Goal: Transaction & Acquisition: Purchase product/service

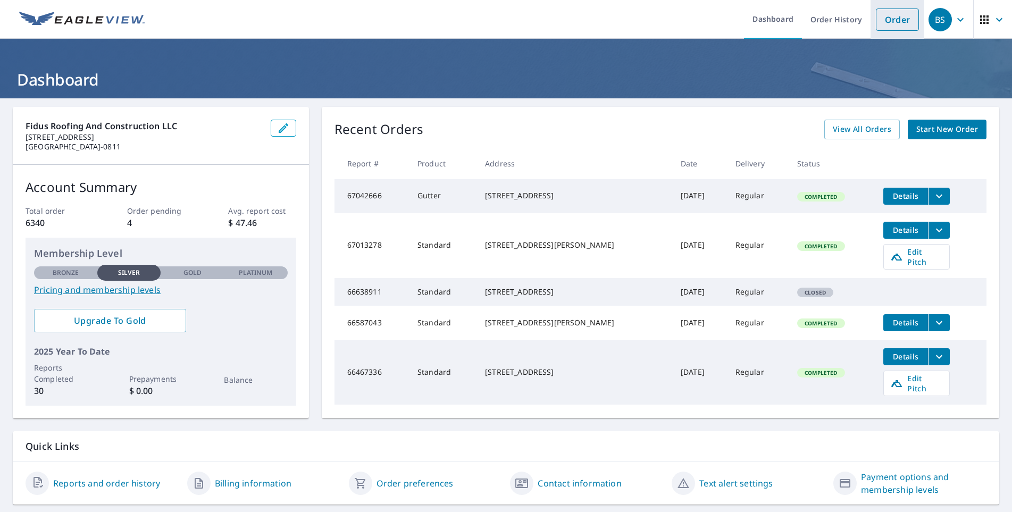
click at [879, 21] on link "Order" at bounding box center [897, 20] width 43 height 22
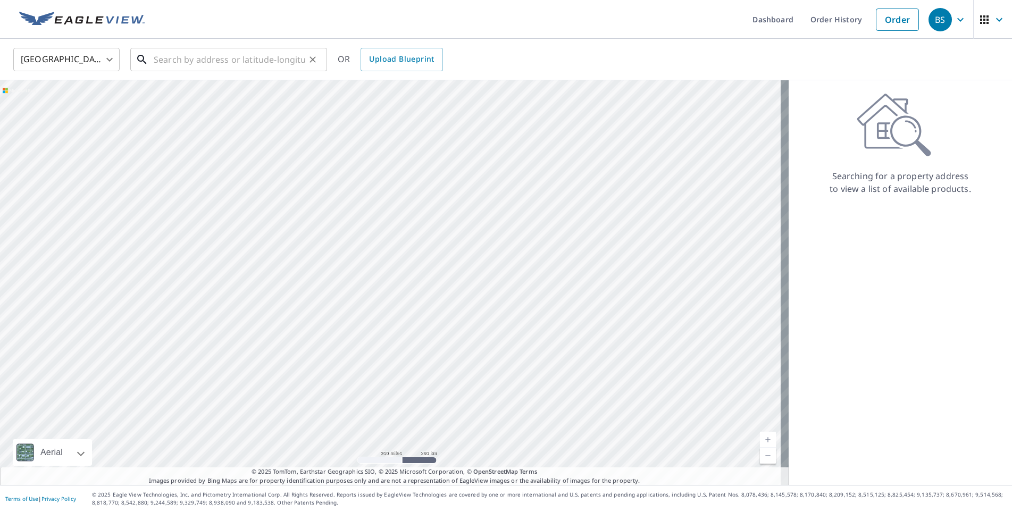
click at [287, 56] on input "text" at bounding box center [230, 60] width 152 height 30
click at [229, 62] on input "text" at bounding box center [230, 60] width 152 height 30
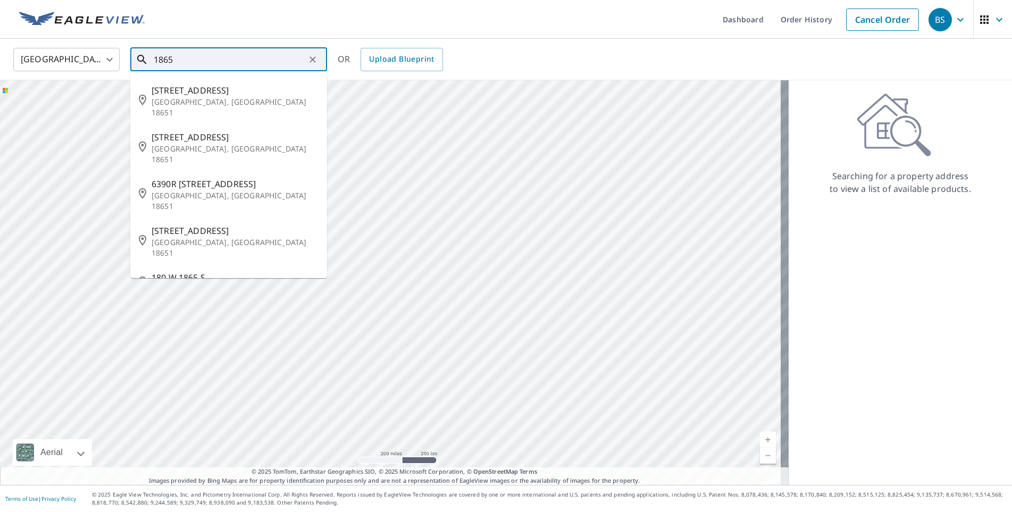
click at [225, 60] on input "1865" at bounding box center [230, 60] width 152 height 30
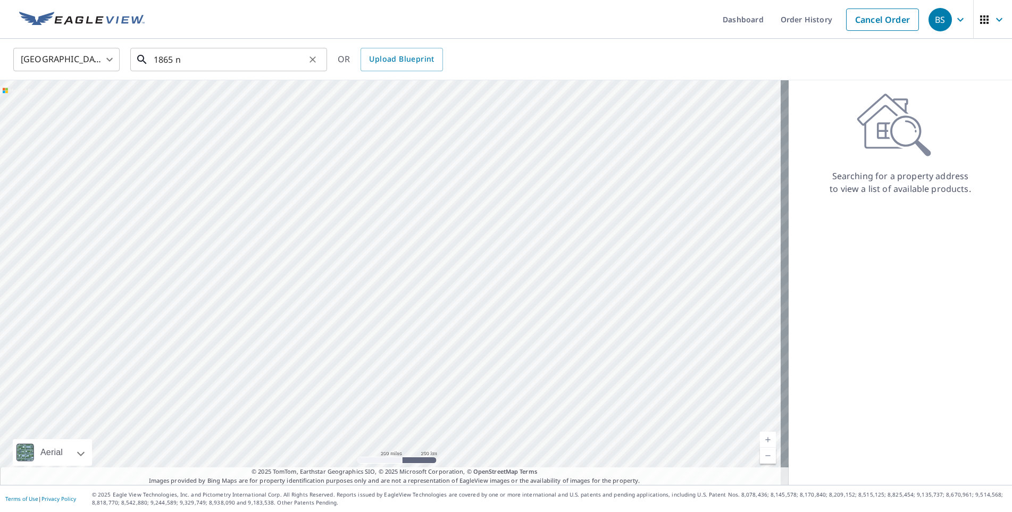
click at [206, 60] on input "1865 n" at bounding box center [230, 60] width 152 height 30
click at [206, 60] on input "1865 n." at bounding box center [230, 60] width 152 height 30
click at [206, 60] on input "1865 n. loop" at bounding box center [230, 60] width 152 height 30
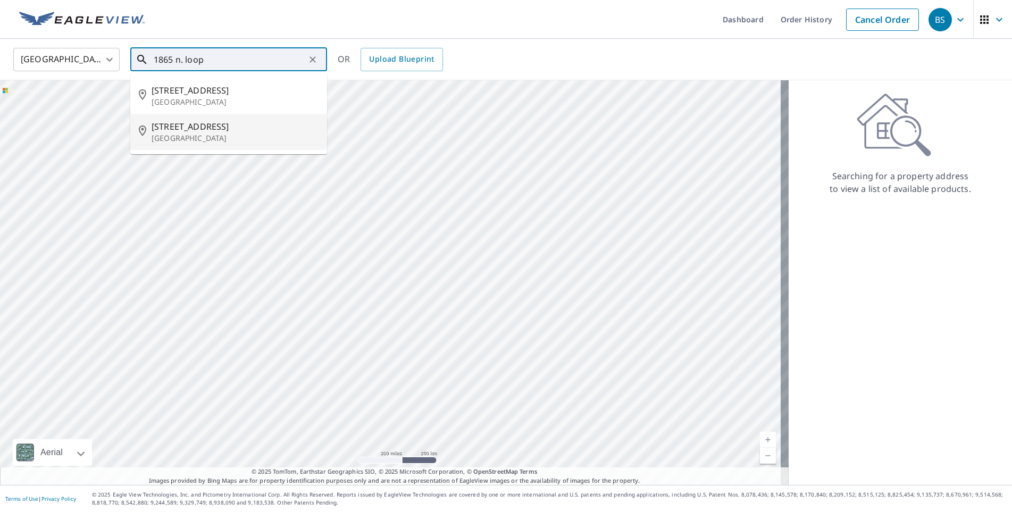
click at [209, 126] on span "[STREET_ADDRESS]" at bounding box center [235, 126] width 167 height 13
type input "[STREET_ADDRESS]"
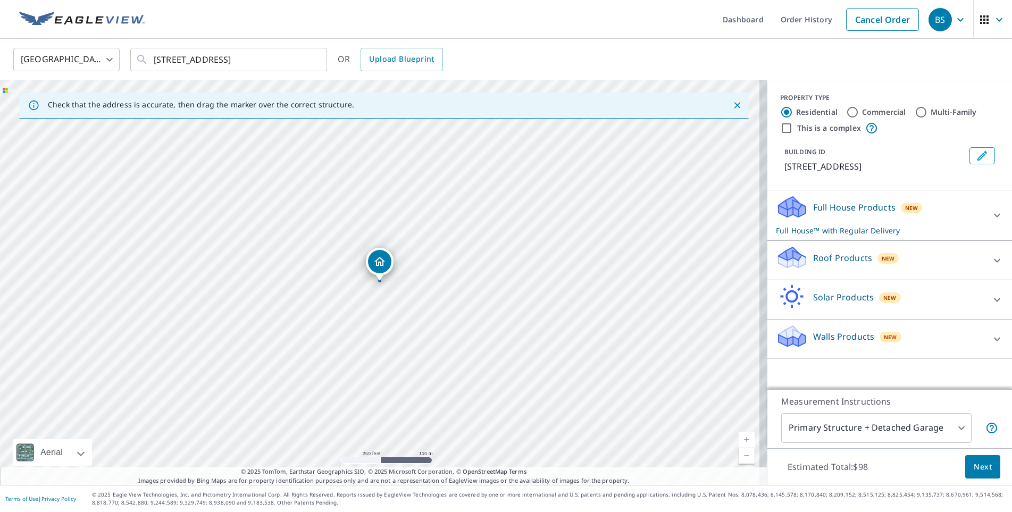
click at [817, 343] on p "Walls Products" at bounding box center [843, 336] width 61 height 13
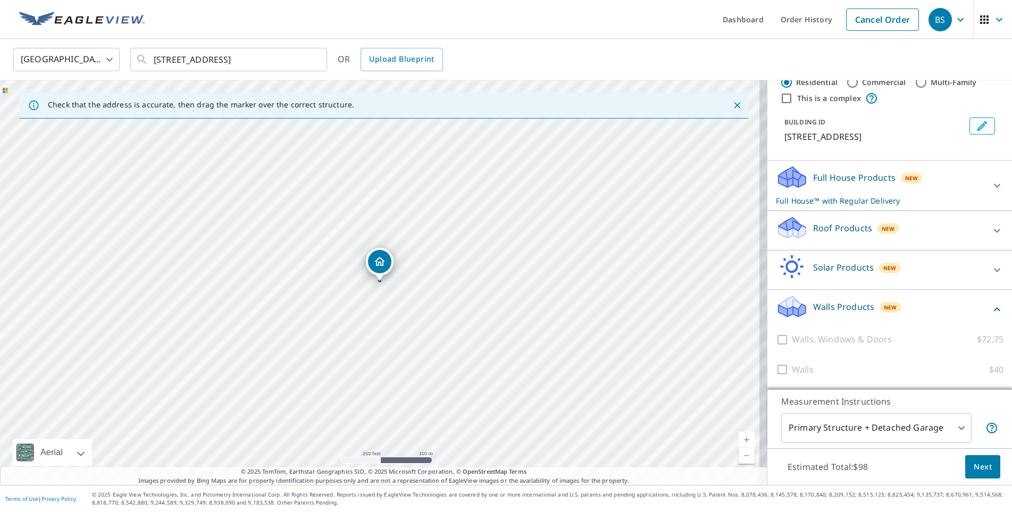
scroll to position [43, 0]
click at [850, 225] on p "Roof Products" at bounding box center [842, 228] width 59 height 13
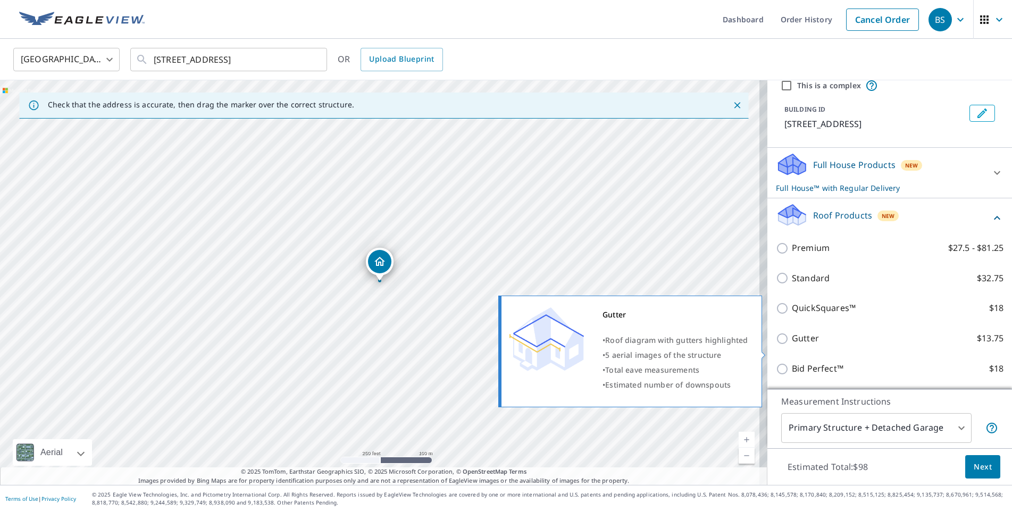
click at [776, 345] on input "Gutter $13.75" at bounding box center [784, 338] width 16 height 13
checkbox input "true"
checkbox input "false"
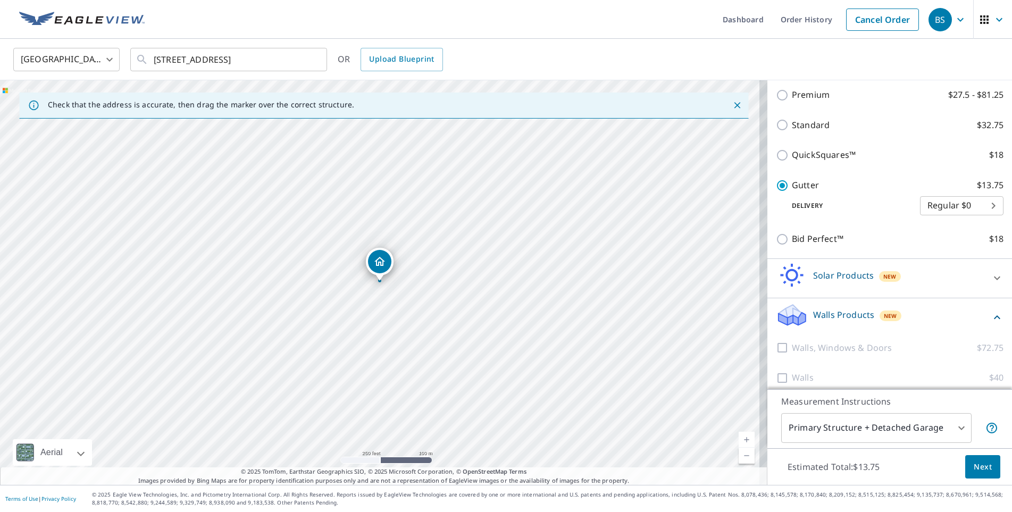
scroll to position [217, 0]
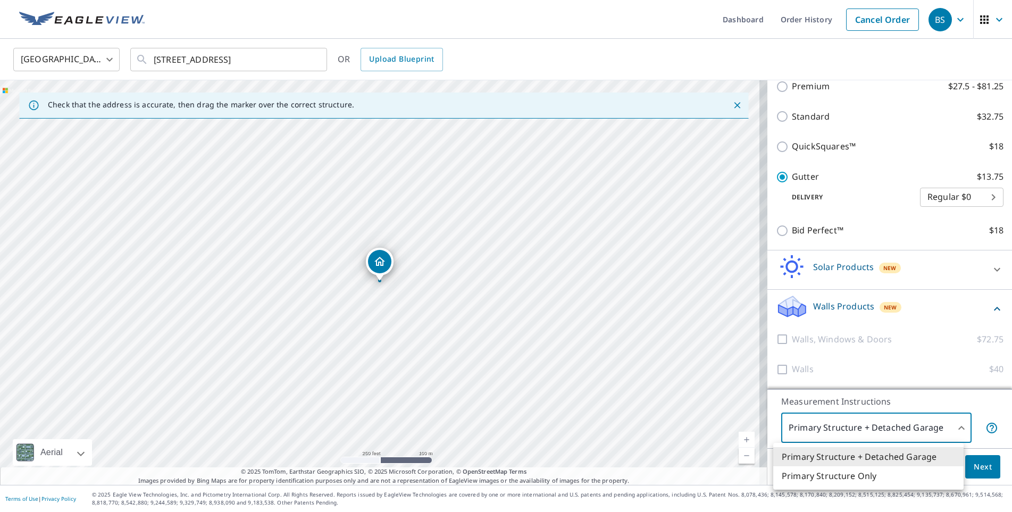
click at [954, 426] on body "BS BS Dashboard Order History Cancel Order BS [GEOGRAPHIC_DATA] US ​ [STREET_AD…" at bounding box center [506, 256] width 1012 height 512
click at [925, 454] on li "Primary Structure + Detached Garage" at bounding box center [868, 456] width 190 height 19
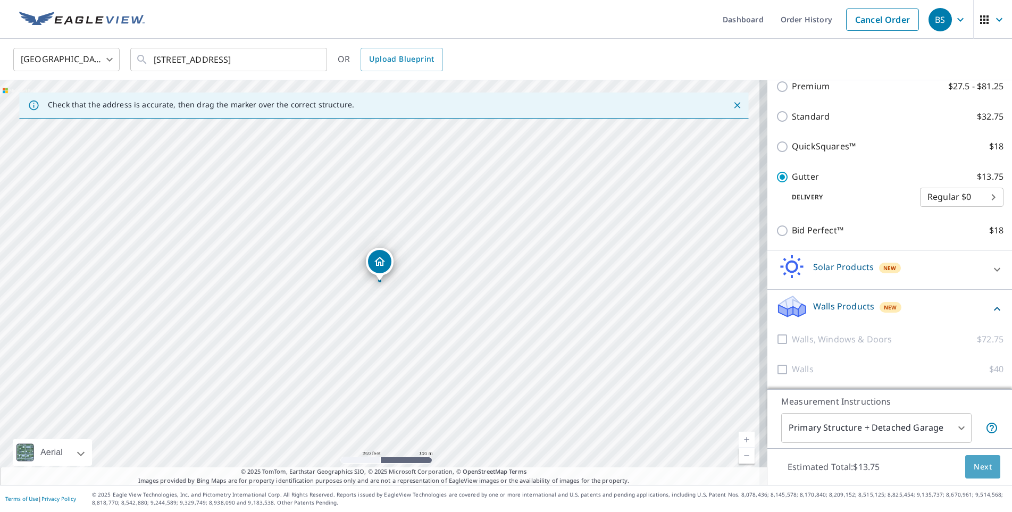
click at [974, 465] on span "Next" at bounding box center [983, 467] width 18 height 13
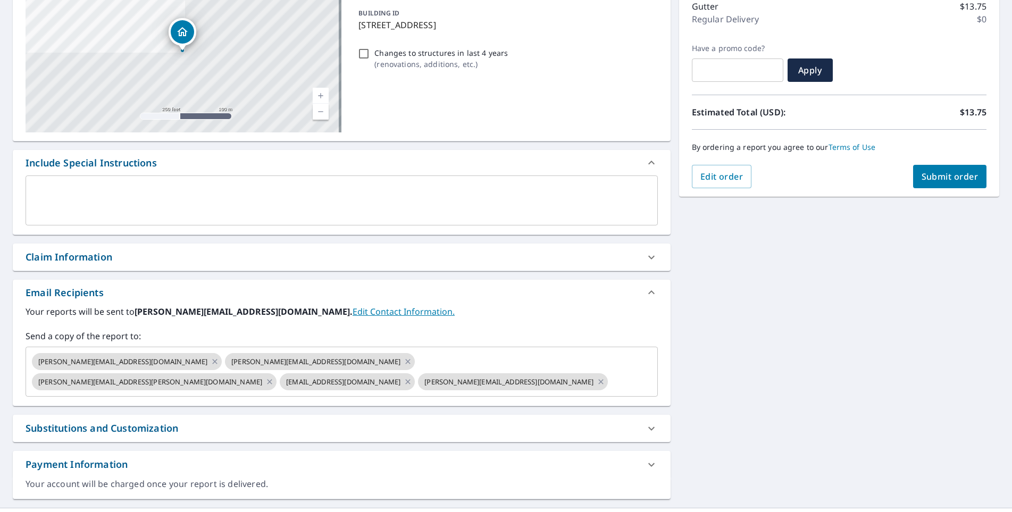
scroll to position [145, 0]
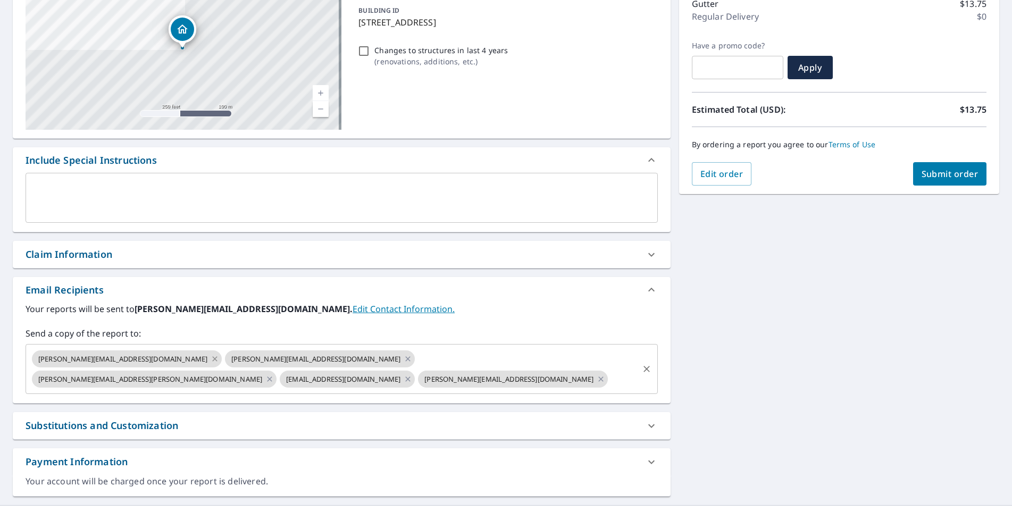
click at [212, 358] on icon at bounding box center [214, 358] width 5 height 5
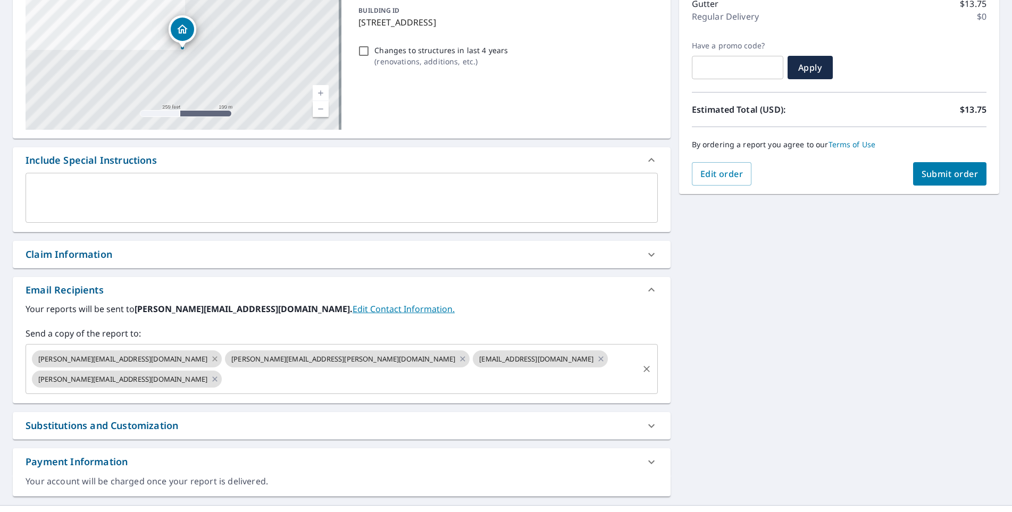
click at [211, 358] on icon at bounding box center [215, 359] width 9 height 12
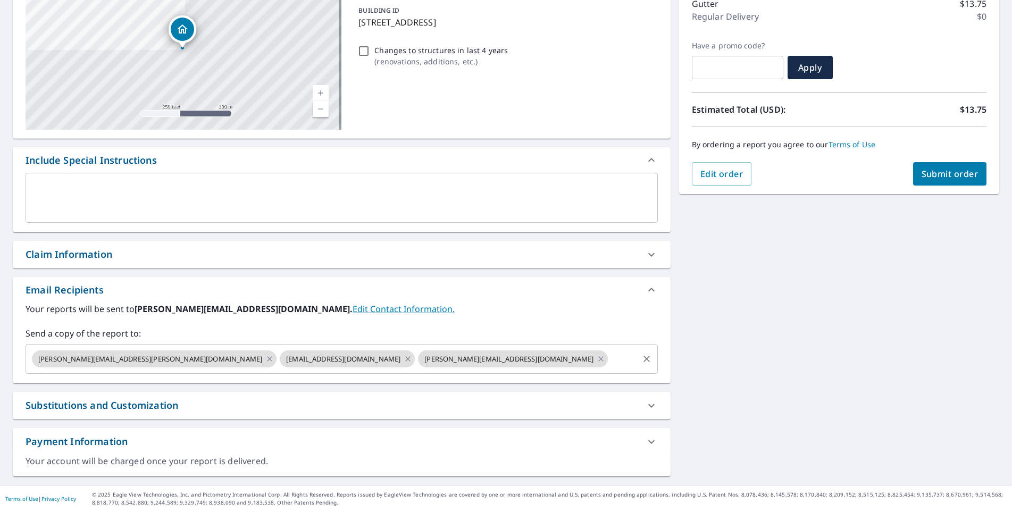
click at [404, 361] on icon at bounding box center [408, 359] width 9 height 12
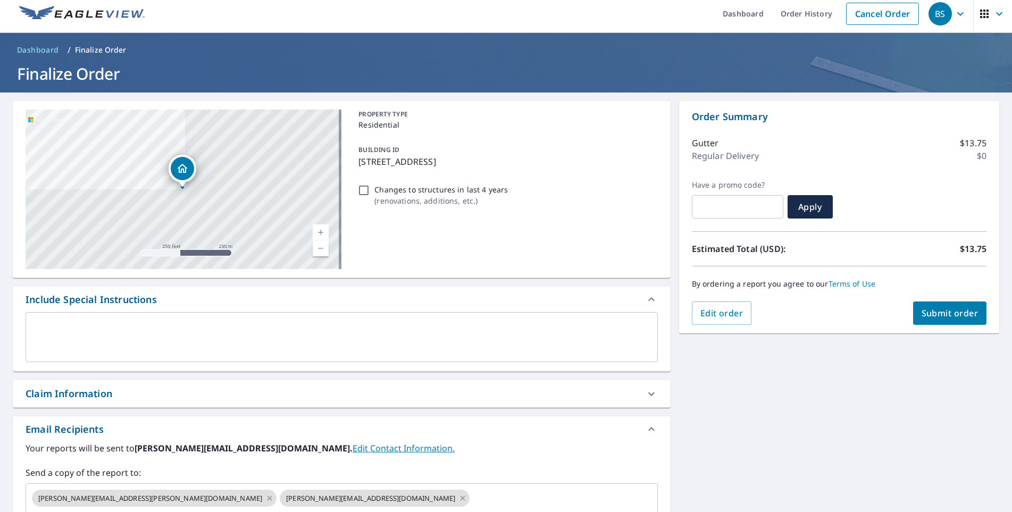
scroll to position [0, 0]
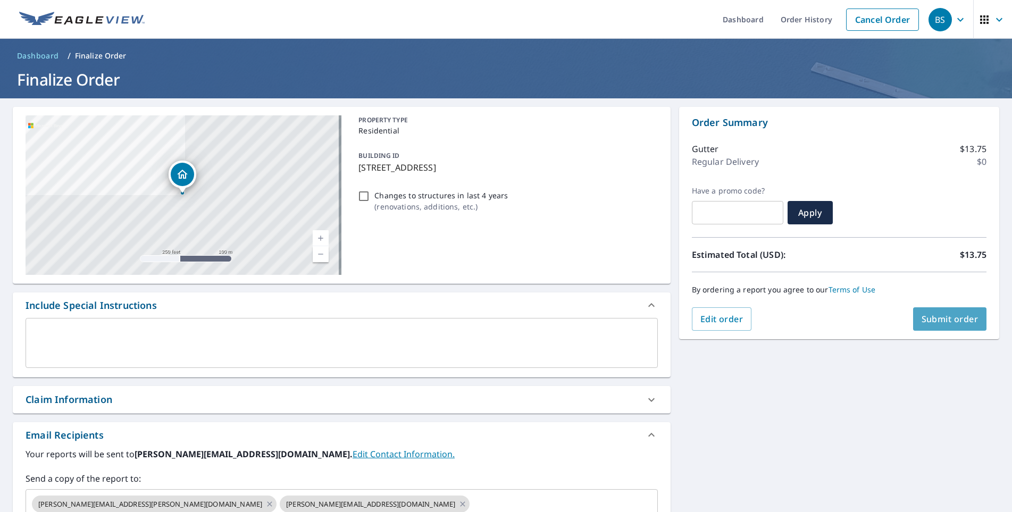
click at [938, 321] on span "Submit order" at bounding box center [950, 319] width 57 height 12
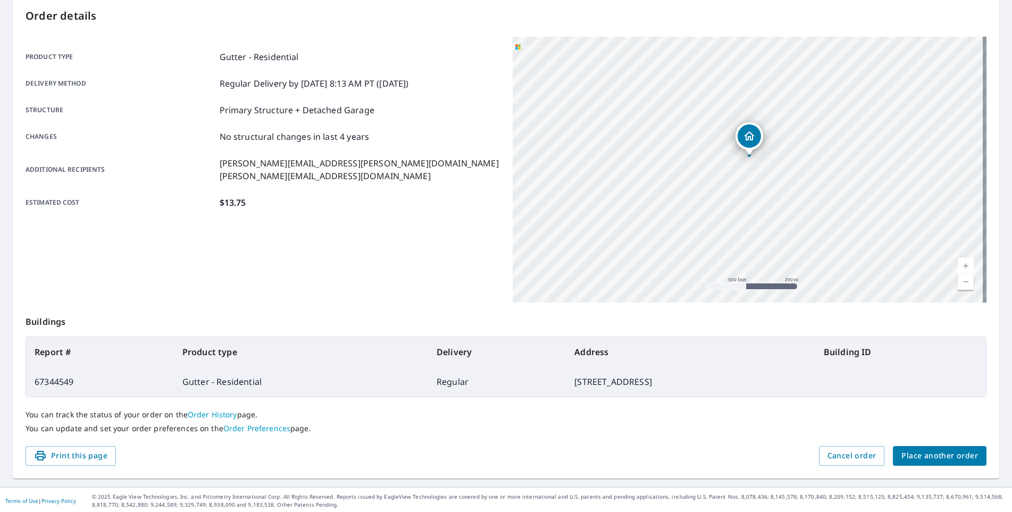
scroll to position [114, 0]
click at [827, 457] on span "Cancel order" at bounding box center [851, 453] width 49 height 13
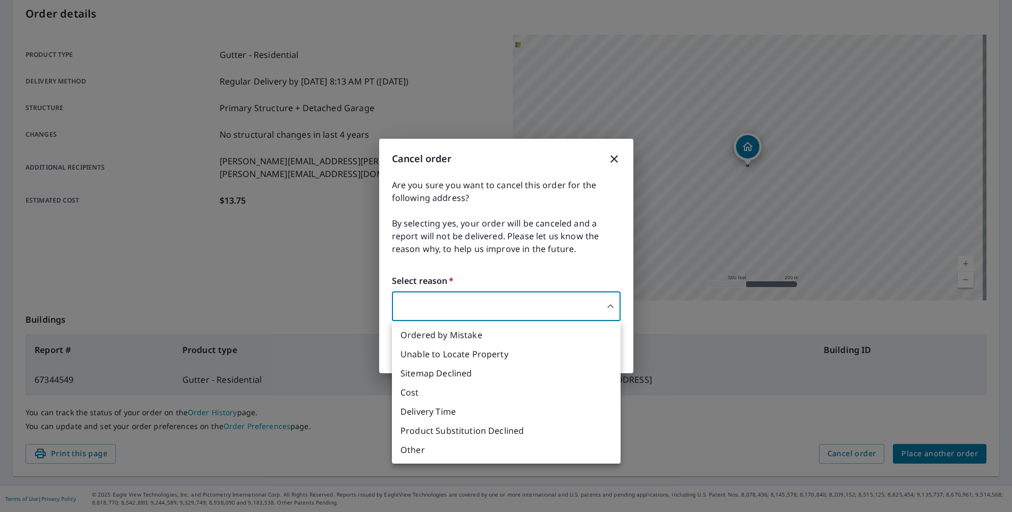
click at [614, 304] on body "BS BS Dashboard Order History Order BS Order Submitted Order details Product ty…" at bounding box center [506, 256] width 1012 height 512
click at [428, 453] on li "Other" at bounding box center [506, 449] width 229 height 19
type input "36"
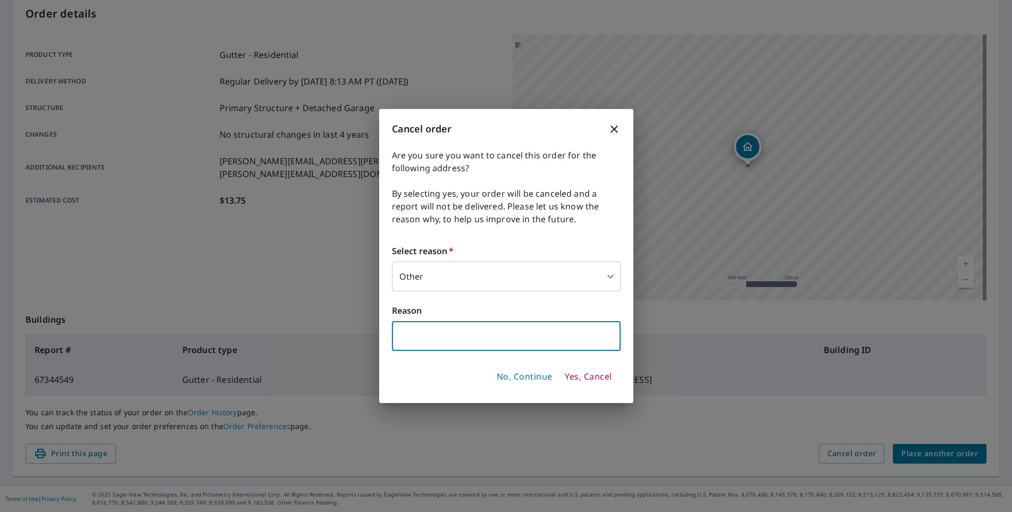
click at [425, 335] on input "text" at bounding box center [506, 336] width 229 height 30
click at [487, 331] on input "Commerical" at bounding box center [506, 336] width 229 height 30
click at [464, 337] on input "Commer" at bounding box center [506, 336] width 229 height 30
click at [454, 337] on input "Commercial" at bounding box center [506, 336] width 229 height 30
type input "Commercial property"
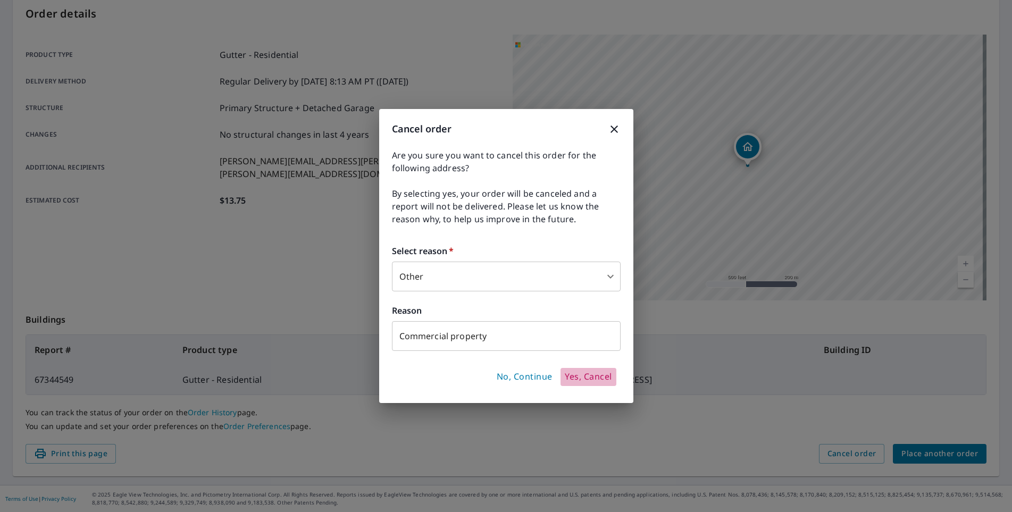
click at [578, 376] on span "Yes, Cancel" at bounding box center [588, 377] width 47 height 12
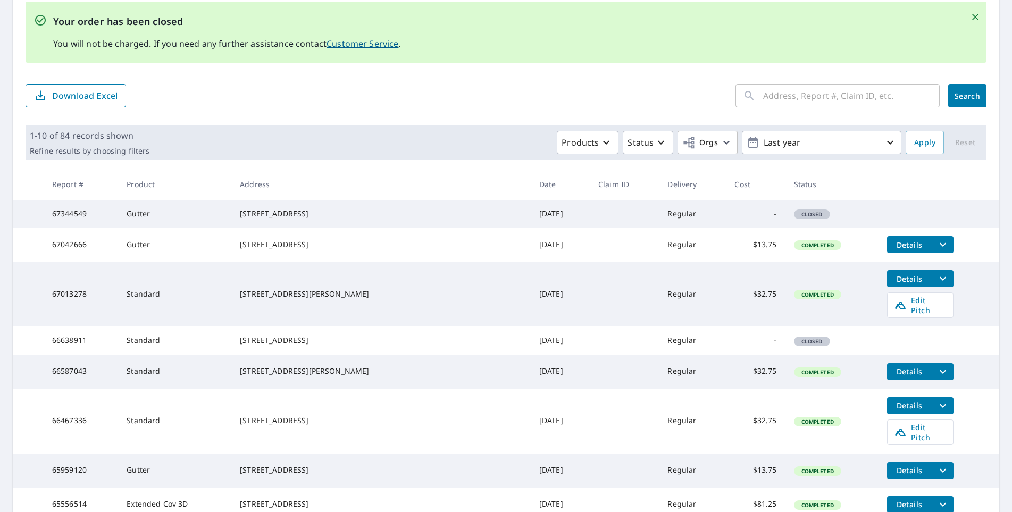
click at [788, 98] on input "text" at bounding box center [851, 96] width 177 height 30
drag, startPoint x: 790, startPoint y: 97, endPoint x: 797, endPoint y: 87, distance: 12.1
click at [797, 87] on input "text" at bounding box center [851, 96] width 177 height 30
click at [797, 87] on input "1865" at bounding box center [841, 96] width 156 height 30
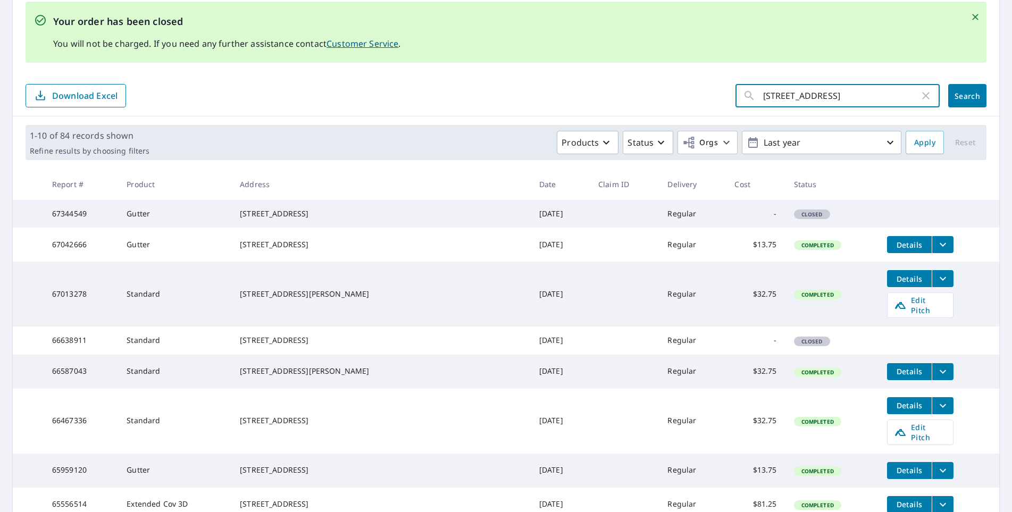
type input "[STREET_ADDRESS]"
click at [964, 98] on span "Search" at bounding box center [967, 96] width 21 height 10
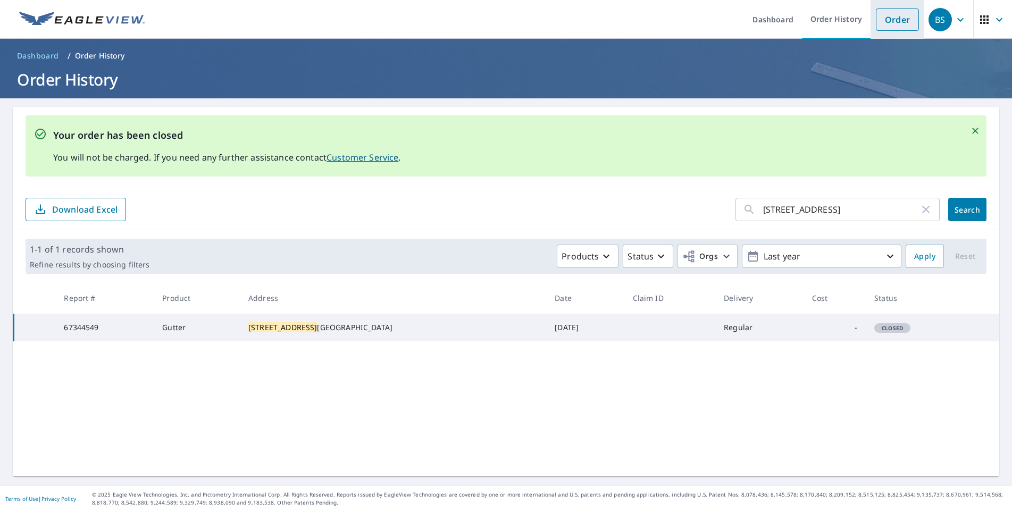
click at [896, 22] on link "Order" at bounding box center [897, 20] width 43 height 22
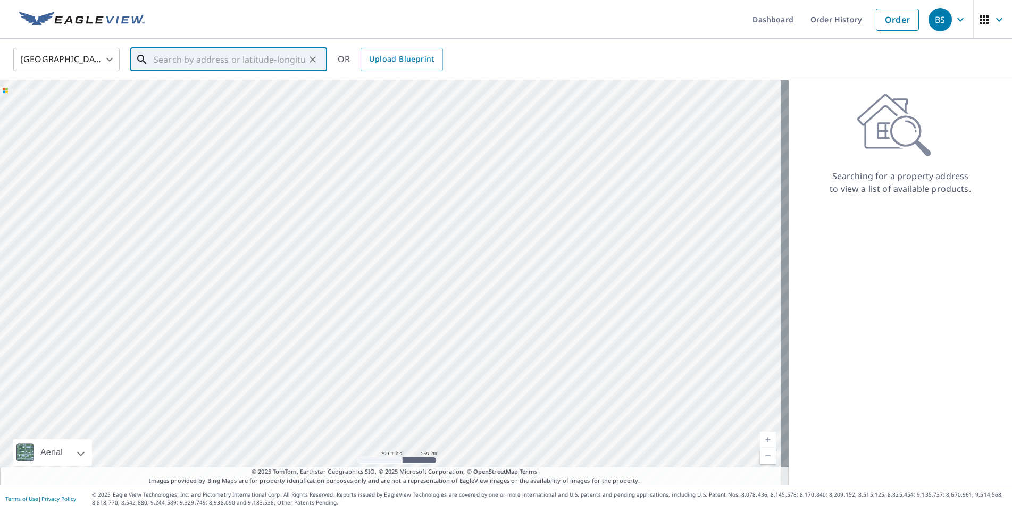
click at [199, 62] on input "text" at bounding box center [230, 60] width 152 height 30
drag, startPoint x: 195, startPoint y: 62, endPoint x: 194, endPoint y: 56, distance: 5.9
click at [195, 62] on input "text" at bounding box center [230, 60] width 152 height 30
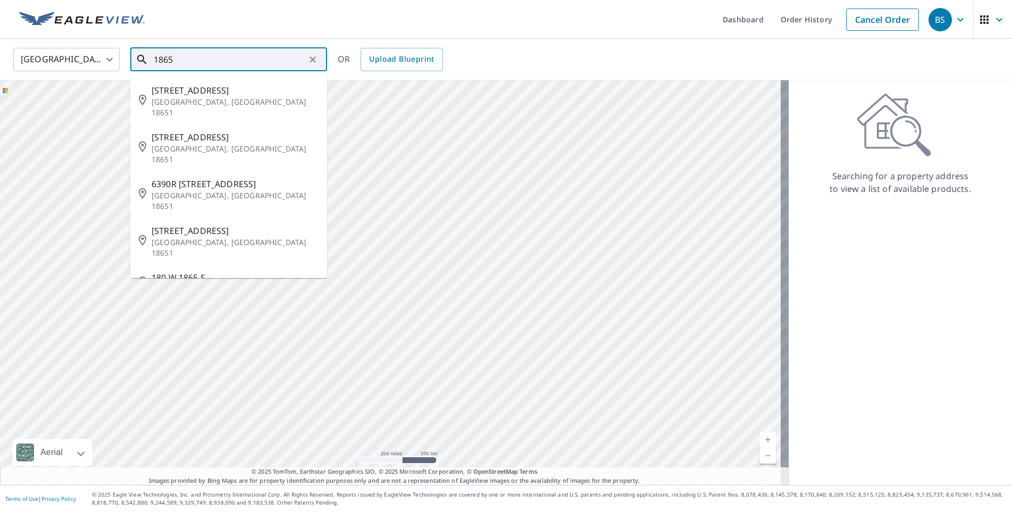
click at [187, 66] on input "1865" at bounding box center [230, 60] width 152 height 30
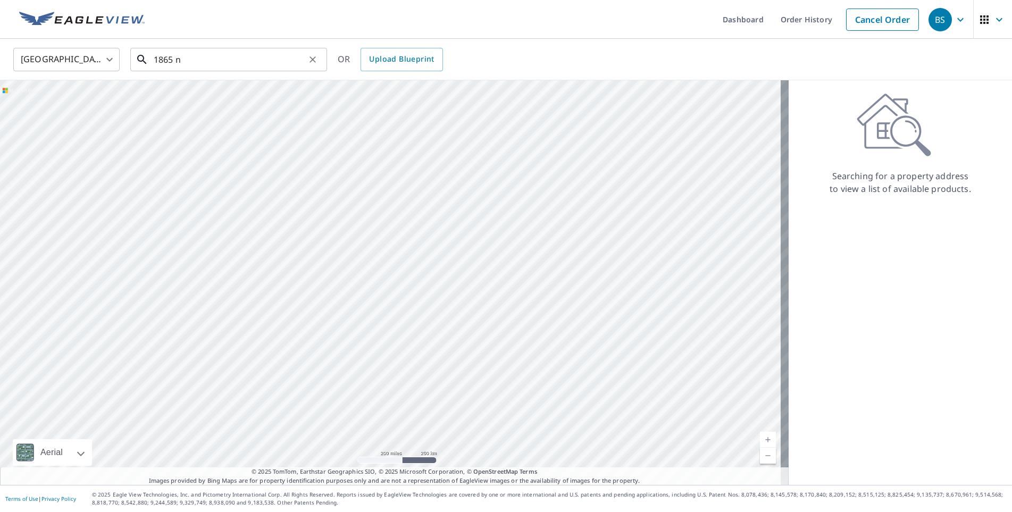
click at [189, 62] on input "1865 n" at bounding box center [230, 60] width 152 height 30
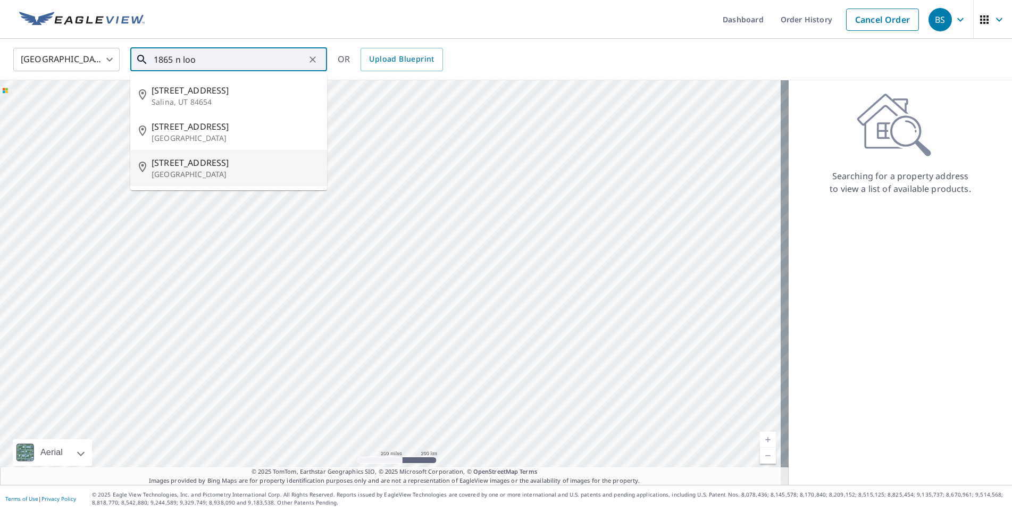
click at [202, 168] on span "[STREET_ADDRESS]" at bounding box center [235, 162] width 167 height 13
type input "[STREET_ADDRESS]"
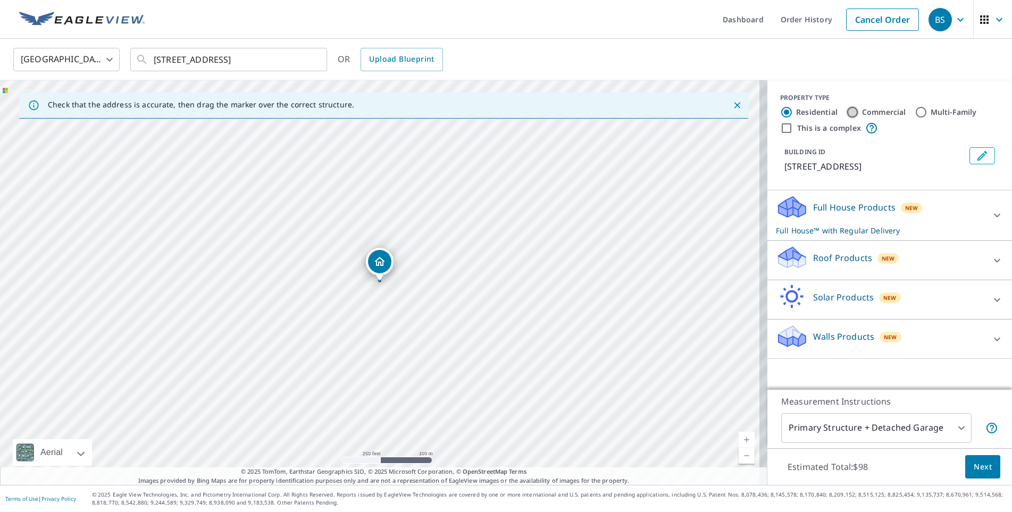
click at [846, 111] on input "Commercial" at bounding box center [852, 112] width 13 height 13
radio input "true"
type input "4"
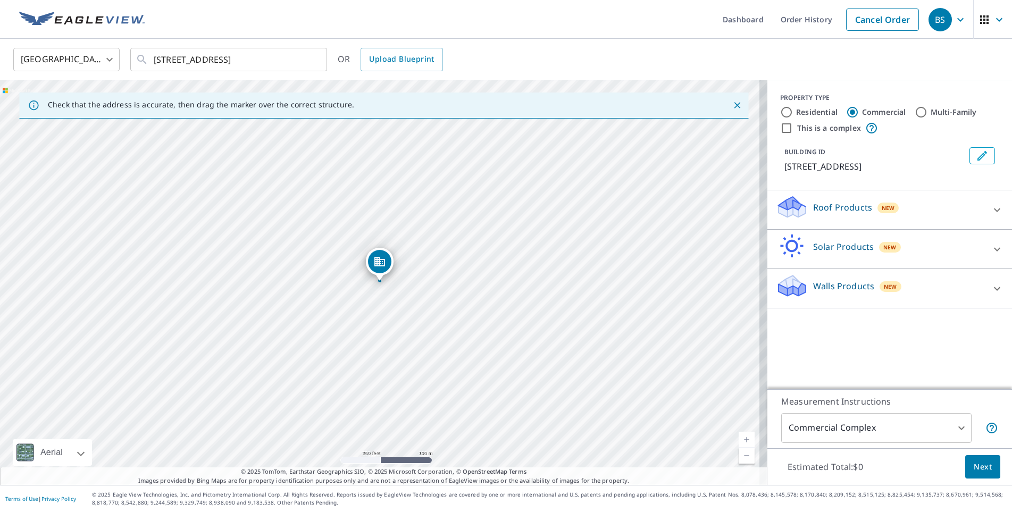
click at [991, 216] on icon at bounding box center [997, 210] width 13 height 13
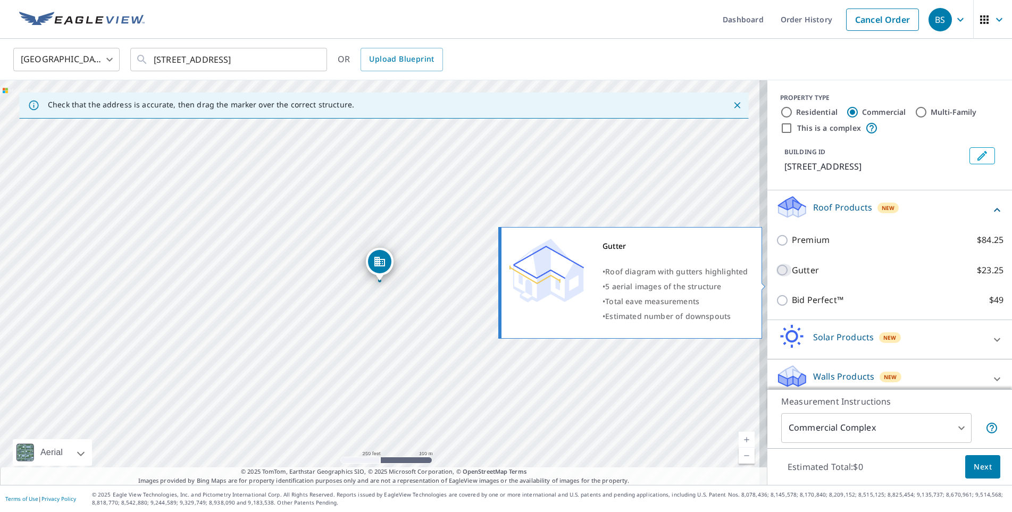
click at [776, 277] on input "Gutter $23.25" at bounding box center [784, 270] width 16 height 13
checkbox input "true"
type input "2"
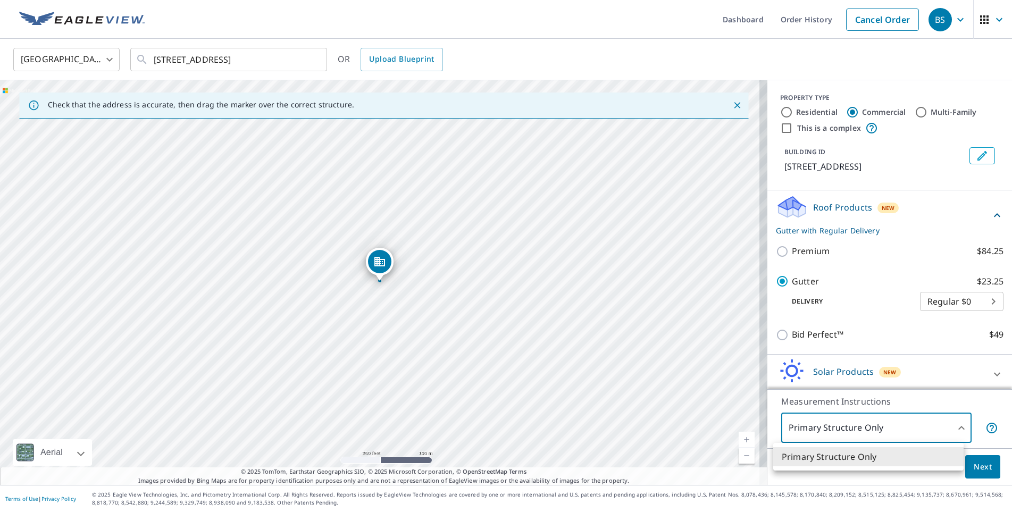
click at [953, 431] on body "BS BS Dashboard Order History Cancel Order BS [GEOGRAPHIC_DATA] US ​ [STREET_AD…" at bounding box center [506, 256] width 1012 height 512
click at [920, 454] on li "Primary Structure Only" at bounding box center [868, 456] width 190 height 19
click at [977, 468] on span "Next" at bounding box center [983, 467] width 18 height 13
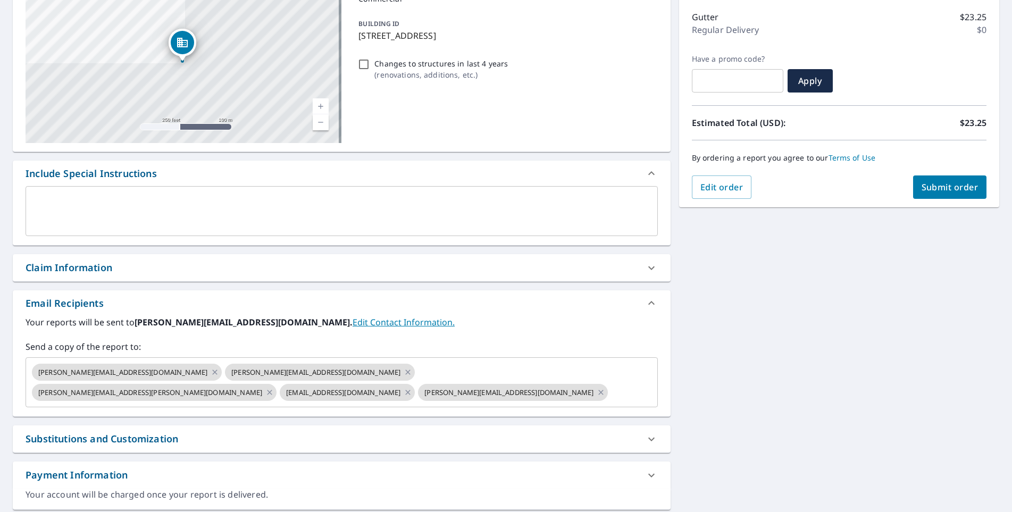
scroll to position [145, 0]
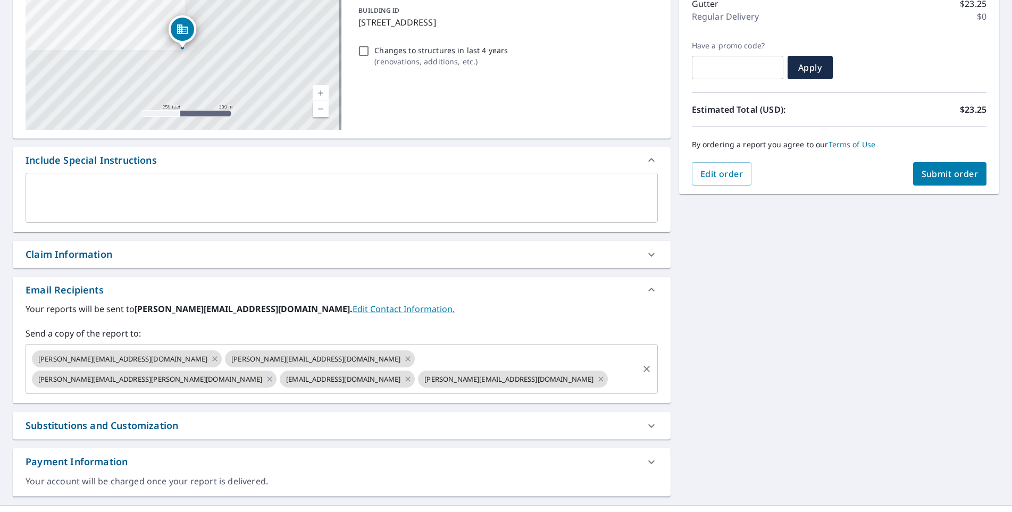
click at [211, 357] on icon at bounding box center [215, 359] width 9 height 12
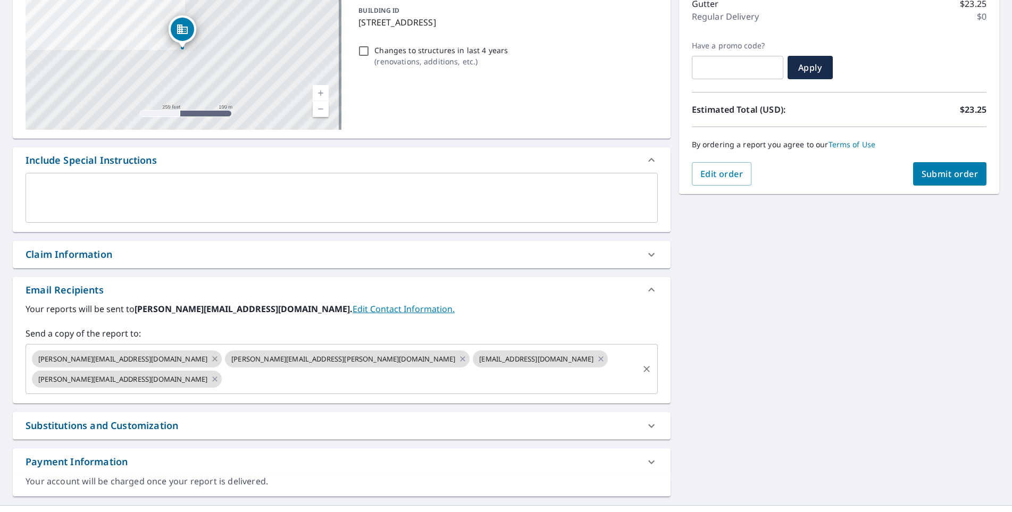
click at [211, 359] on icon at bounding box center [215, 359] width 9 height 12
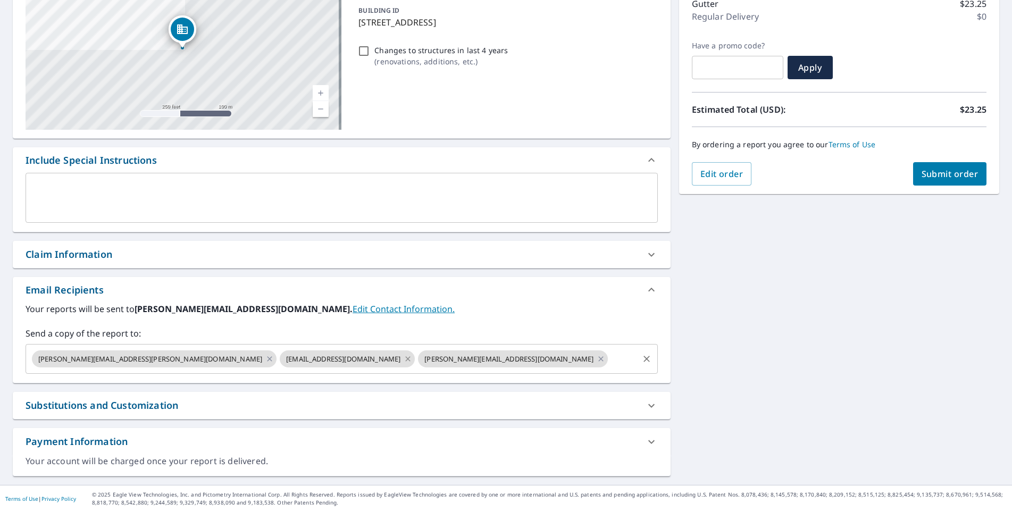
click at [406, 358] on icon at bounding box center [408, 358] width 5 height 5
click at [931, 172] on span "Submit order" at bounding box center [950, 174] width 57 height 12
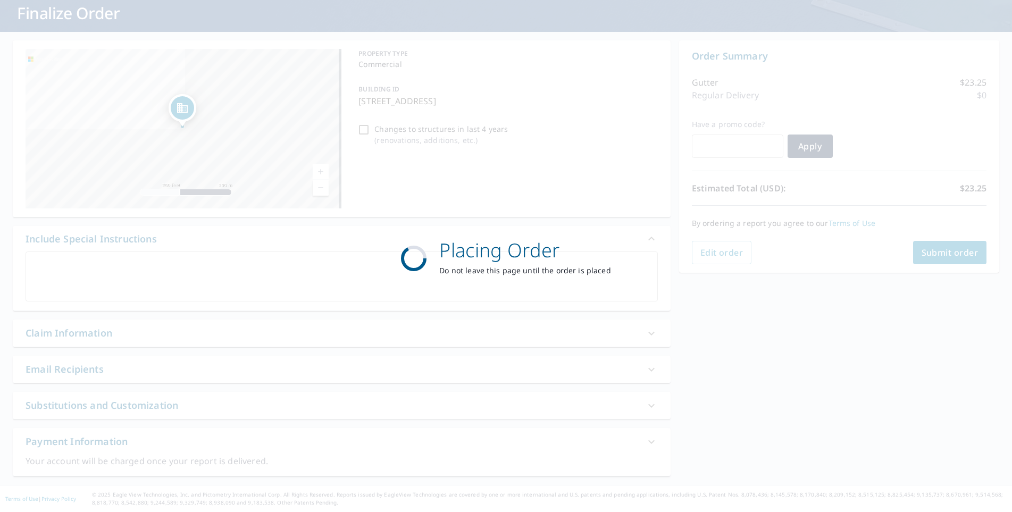
scroll to position [66, 0]
